Goal: Transaction & Acquisition: Purchase product/service

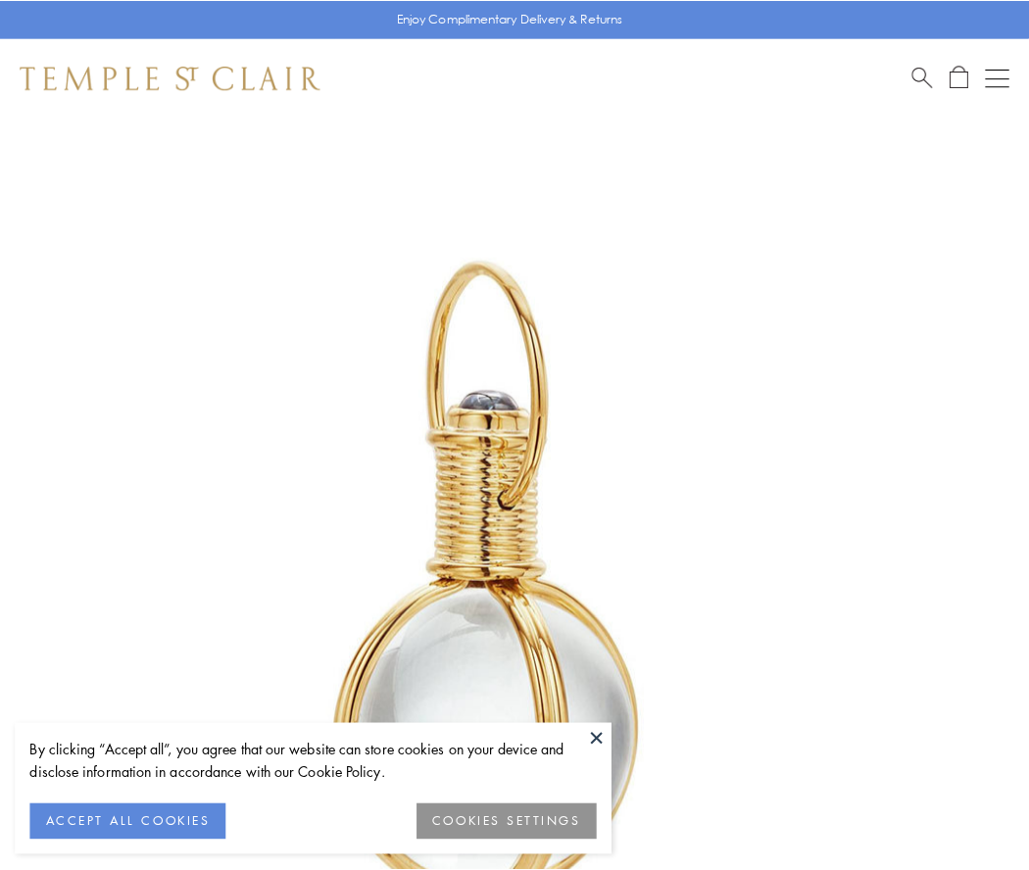
scroll to position [512, 0]
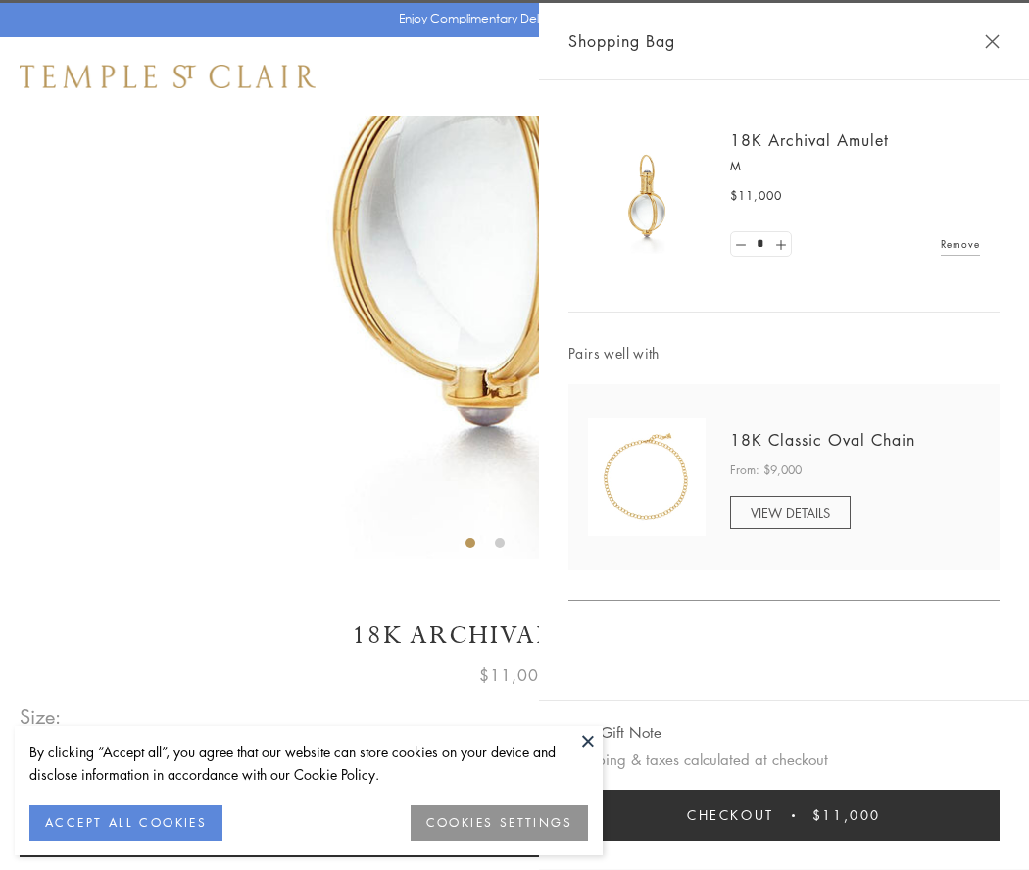
click at [784, 815] on button "Checkout $11,000" at bounding box center [783, 815] width 431 height 51
